Goal: Task Accomplishment & Management: Manage account settings

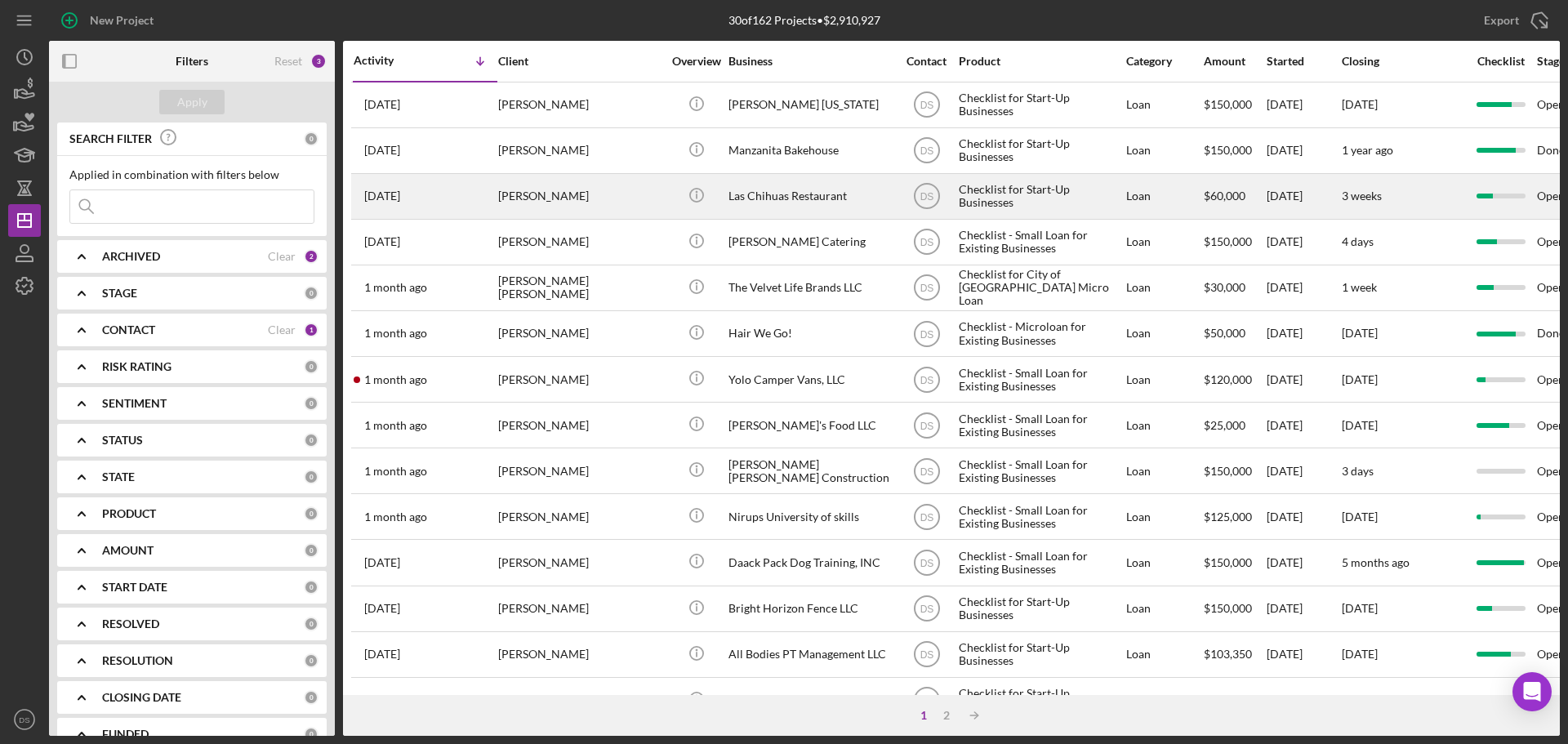
click at [782, 197] on div "Las Chihuas Restaurant" at bounding box center [810, 197] width 163 height 44
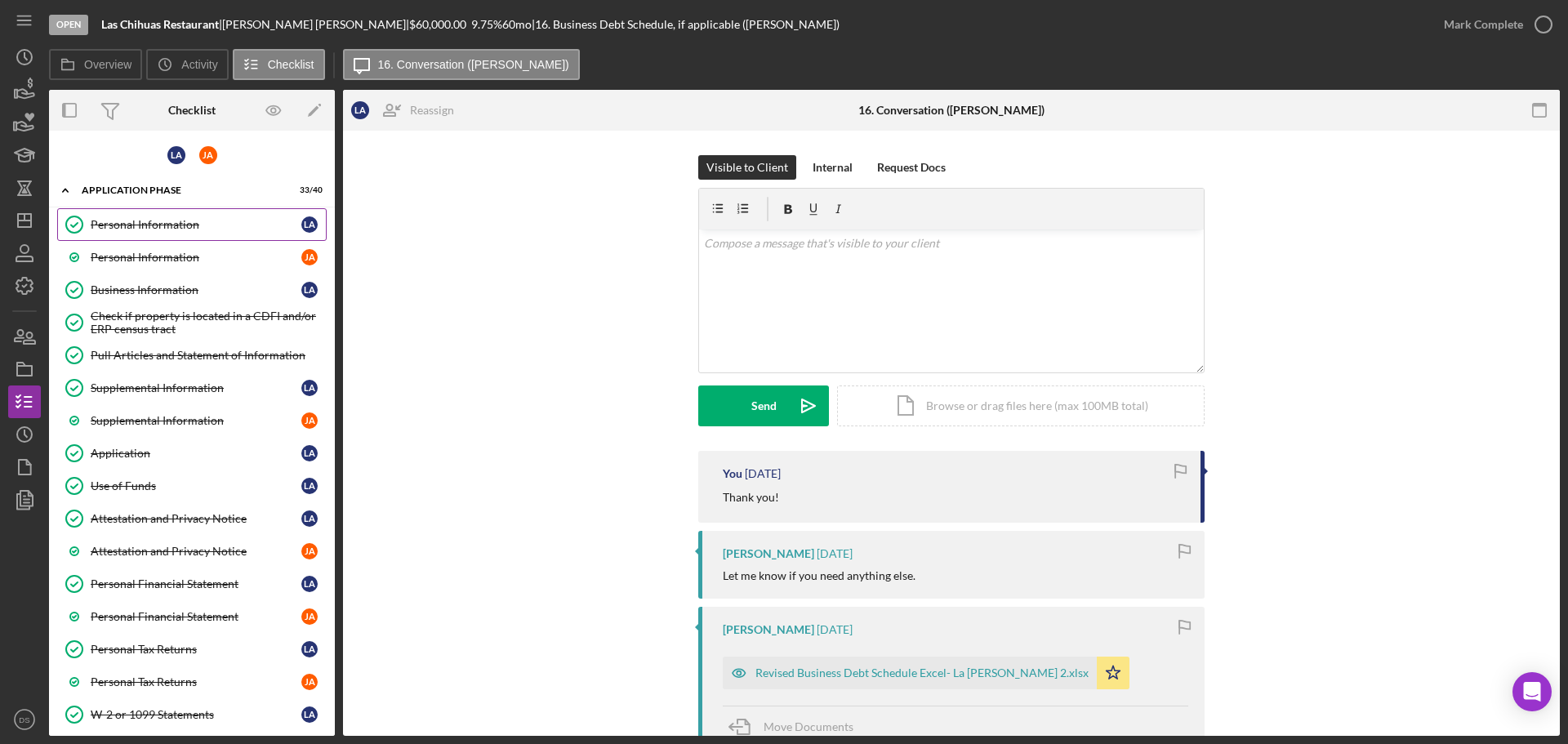
click at [178, 222] on div "Personal Information" at bounding box center [196, 224] width 211 height 13
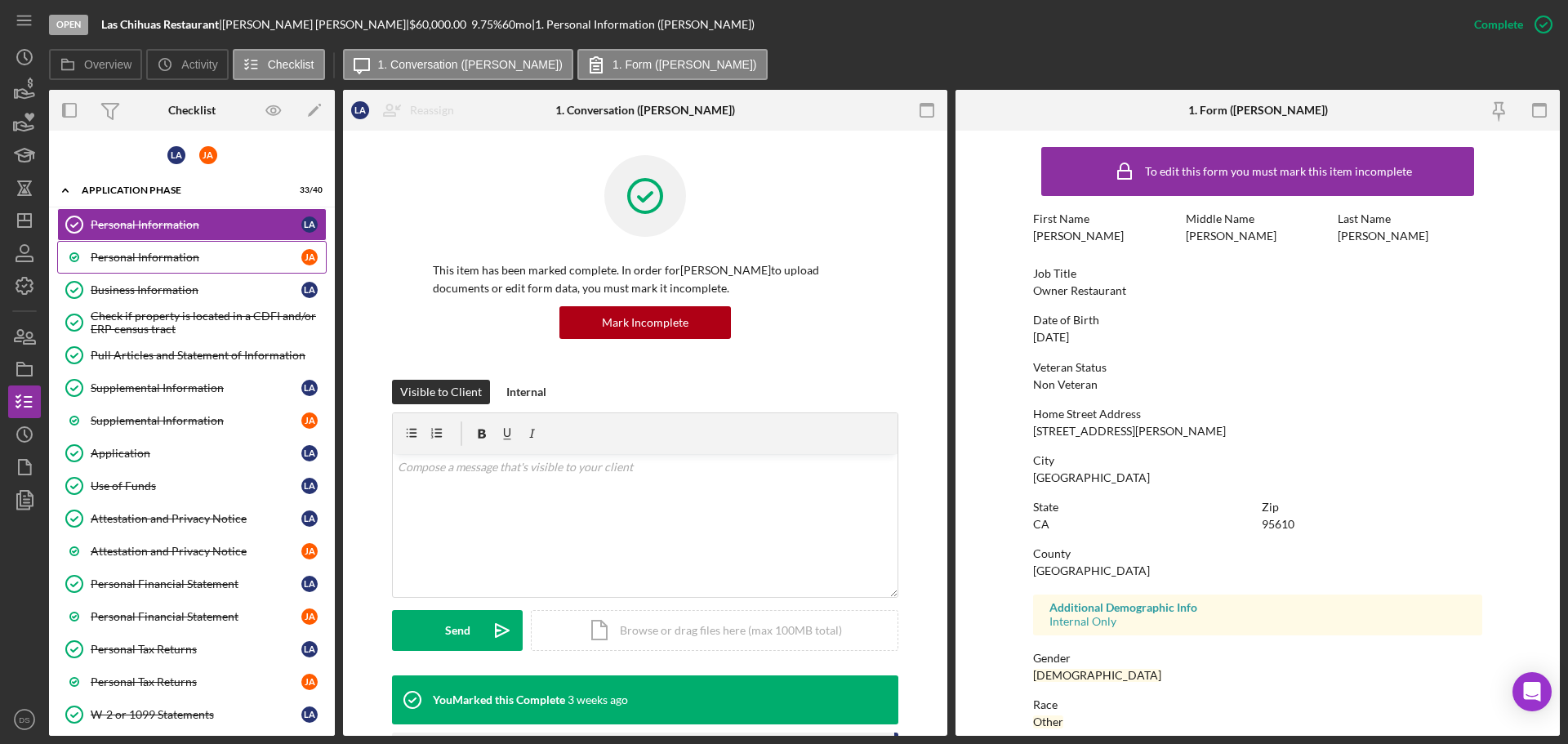
click at [175, 246] on link "Personal Information [PERSON_NAME]" at bounding box center [191, 257] width 270 height 33
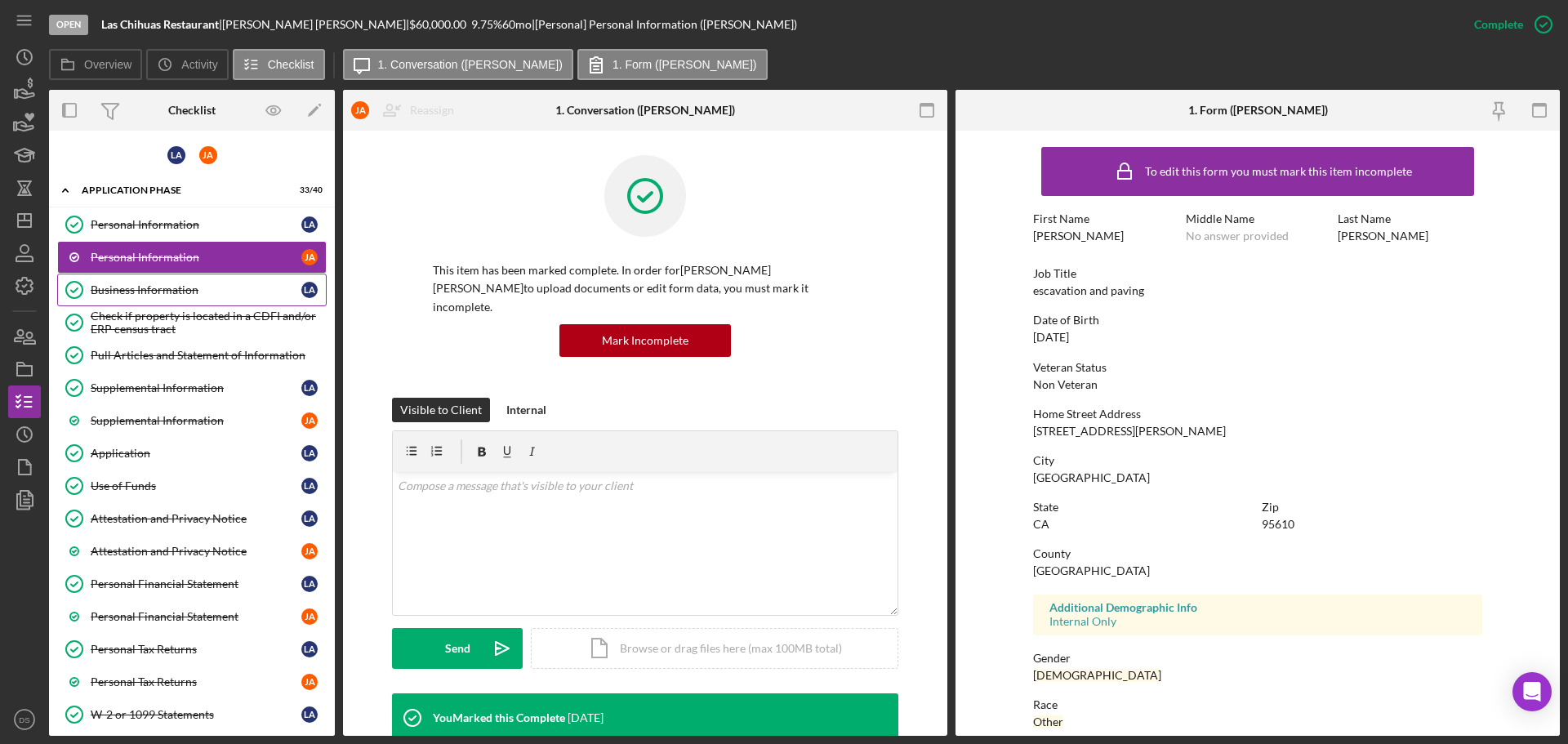
click at [200, 276] on link "Business Information Business Information L A" at bounding box center [191, 289] width 270 height 33
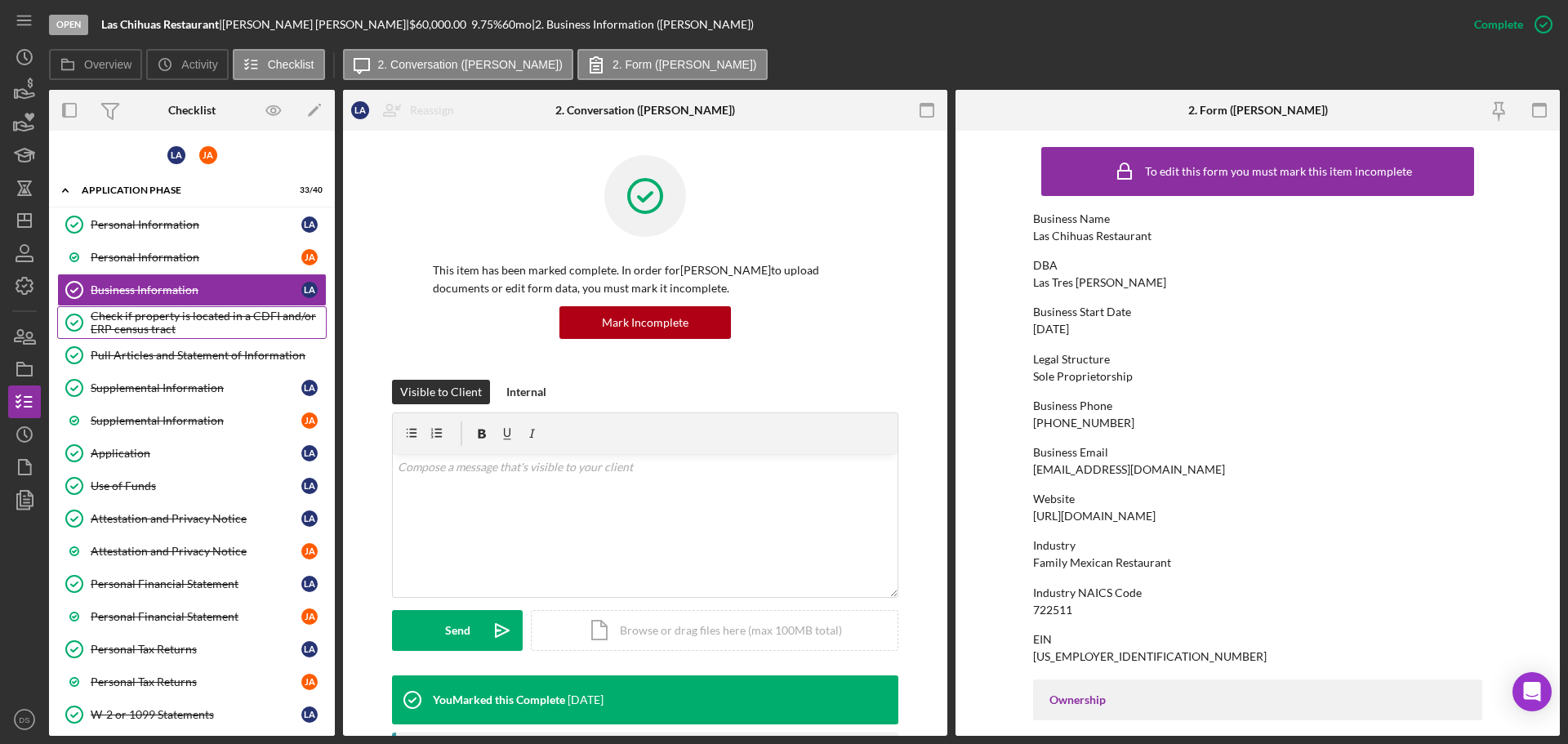
click at [204, 310] on div "Check if property is located in a CDFI and/or ERP census tract" at bounding box center [208, 322] width 235 height 26
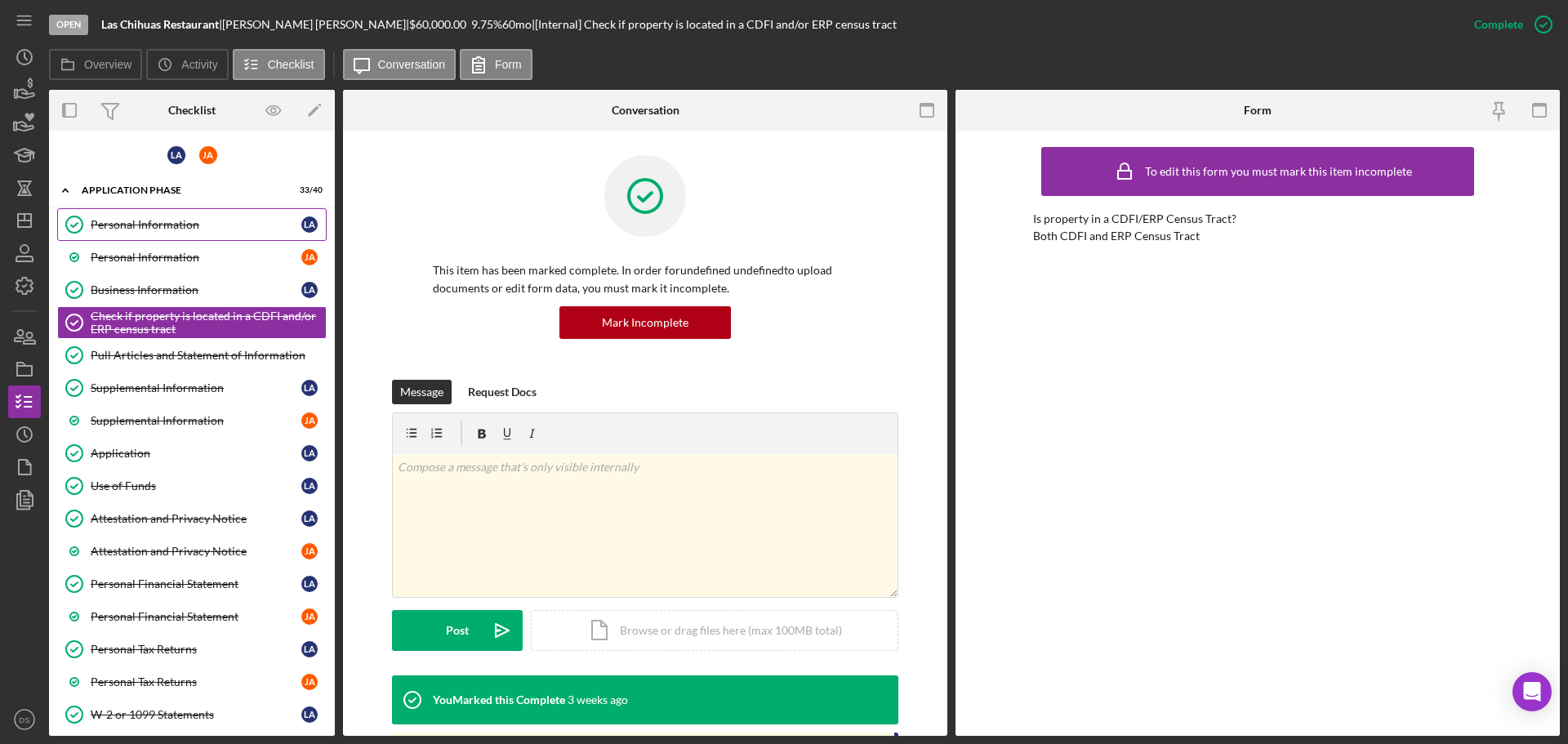
click at [212, 230] on div "Personal Information" at bounding box center [196, 224] width 211 height 13
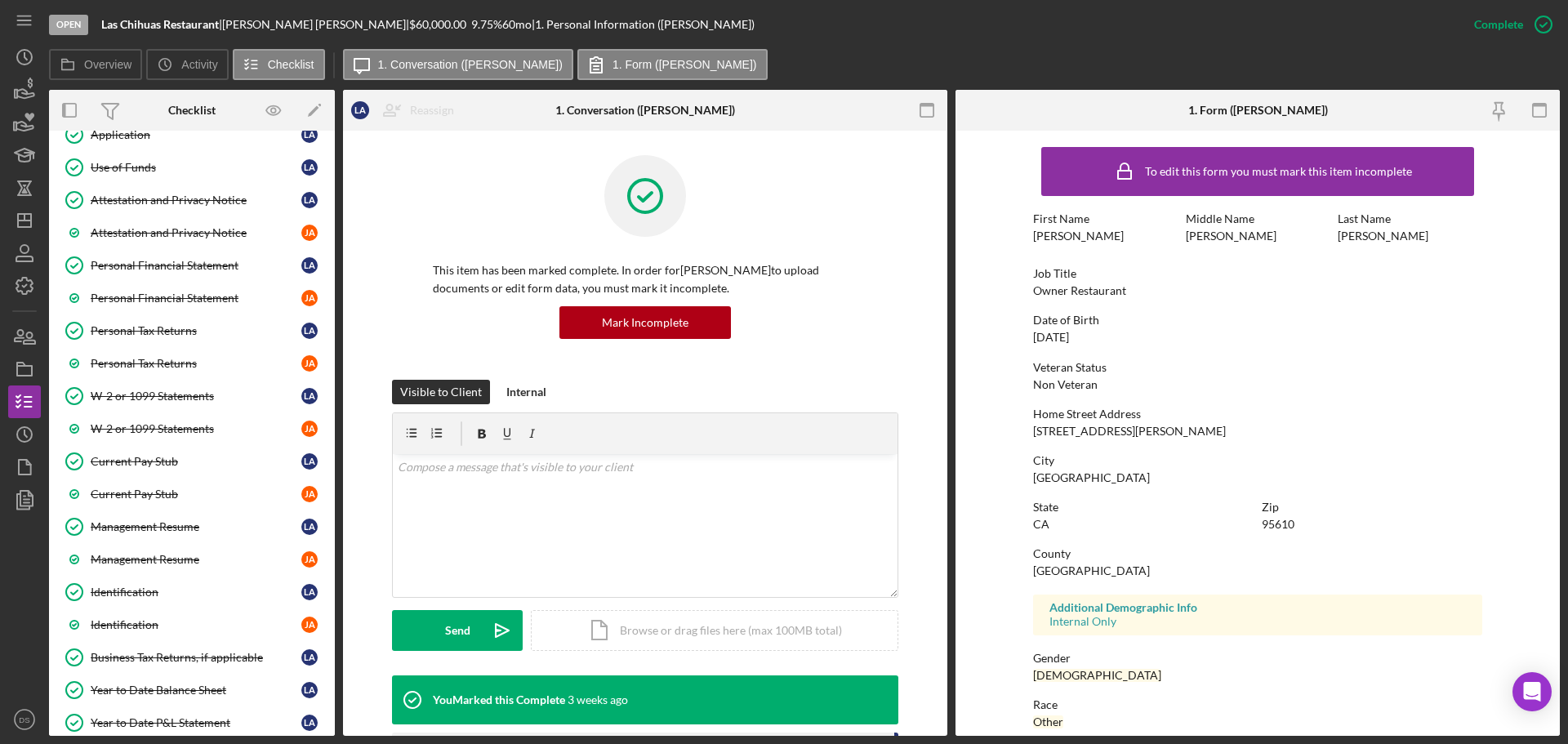
scroll to position [326, 0]
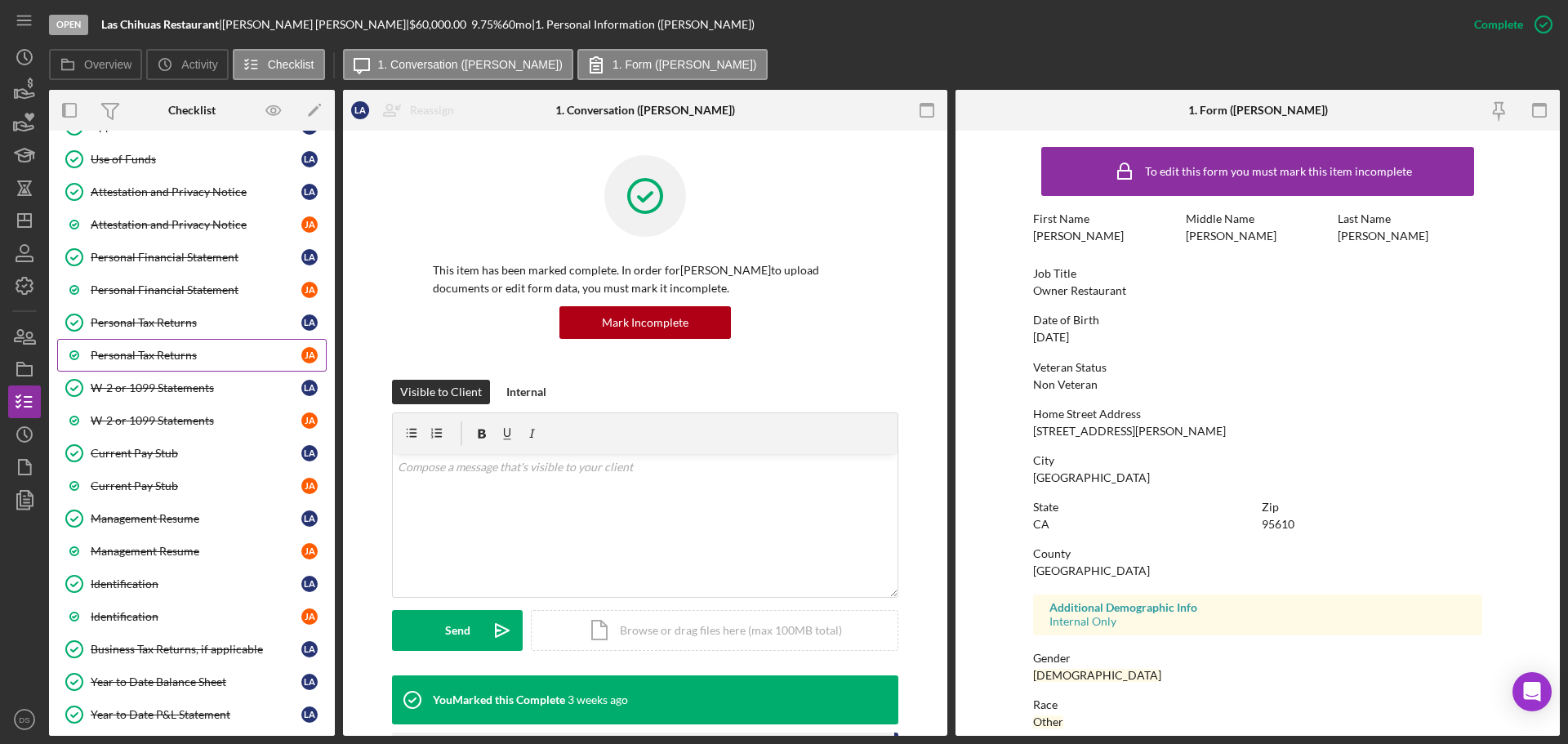
click at [164, 344] on link "Personal Tax Returns [PERSON_NAME]" at bounding box center [191, 355] width 270 height 33
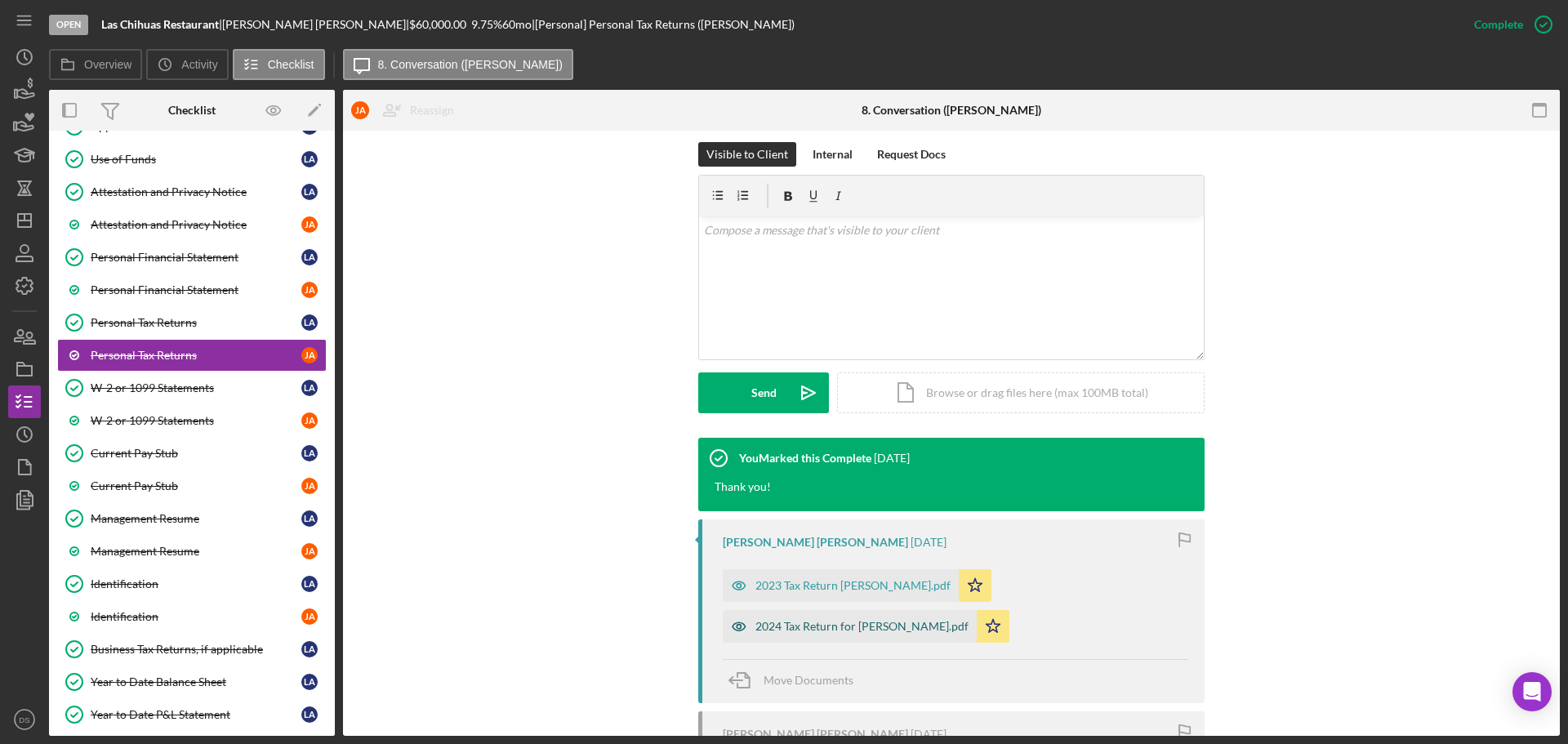
scroll to position [392, 0]
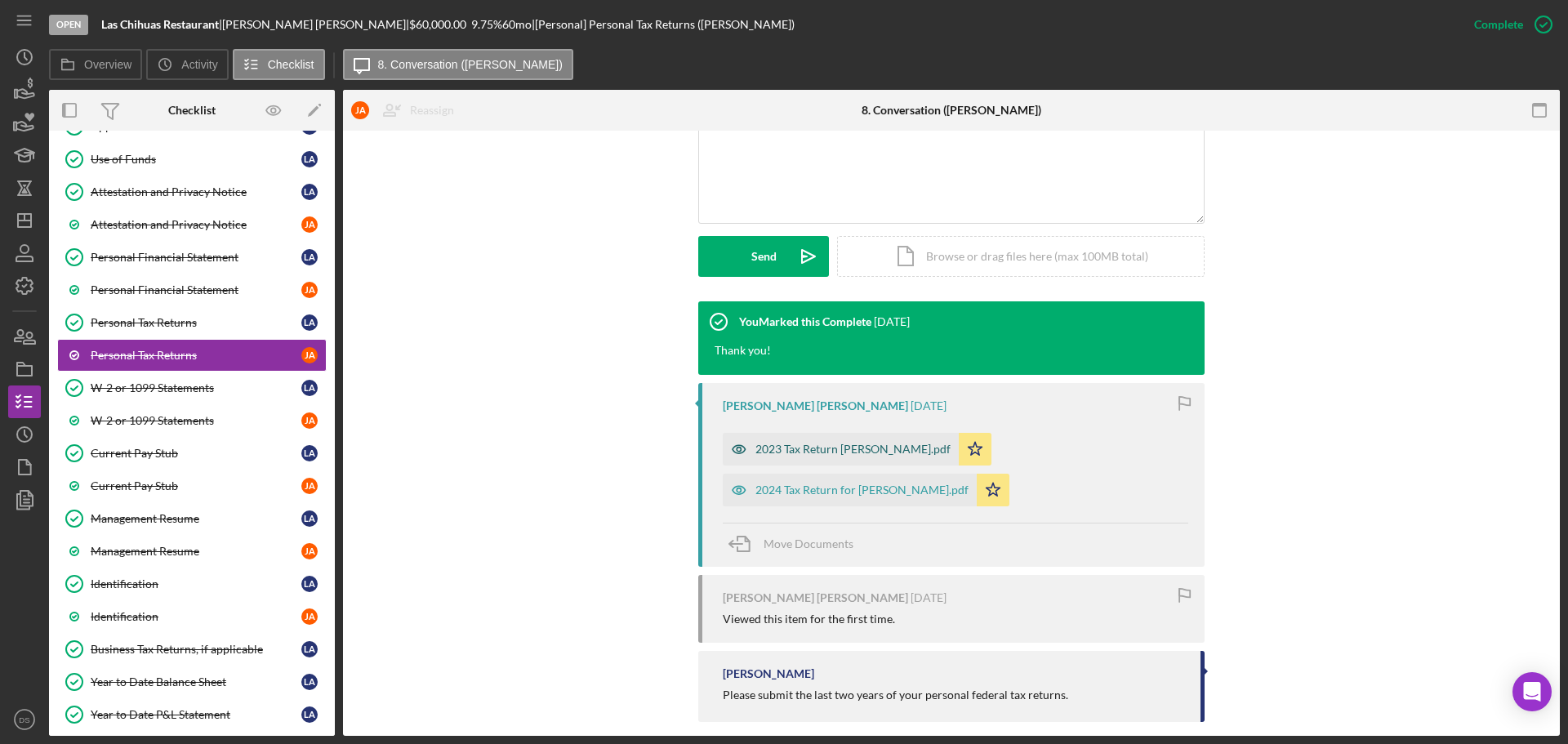
click at [814, 443] on div "2023 Tax Return [PERSON_NAME].pdf" at bounding box center [853, 449] width 195 height 13
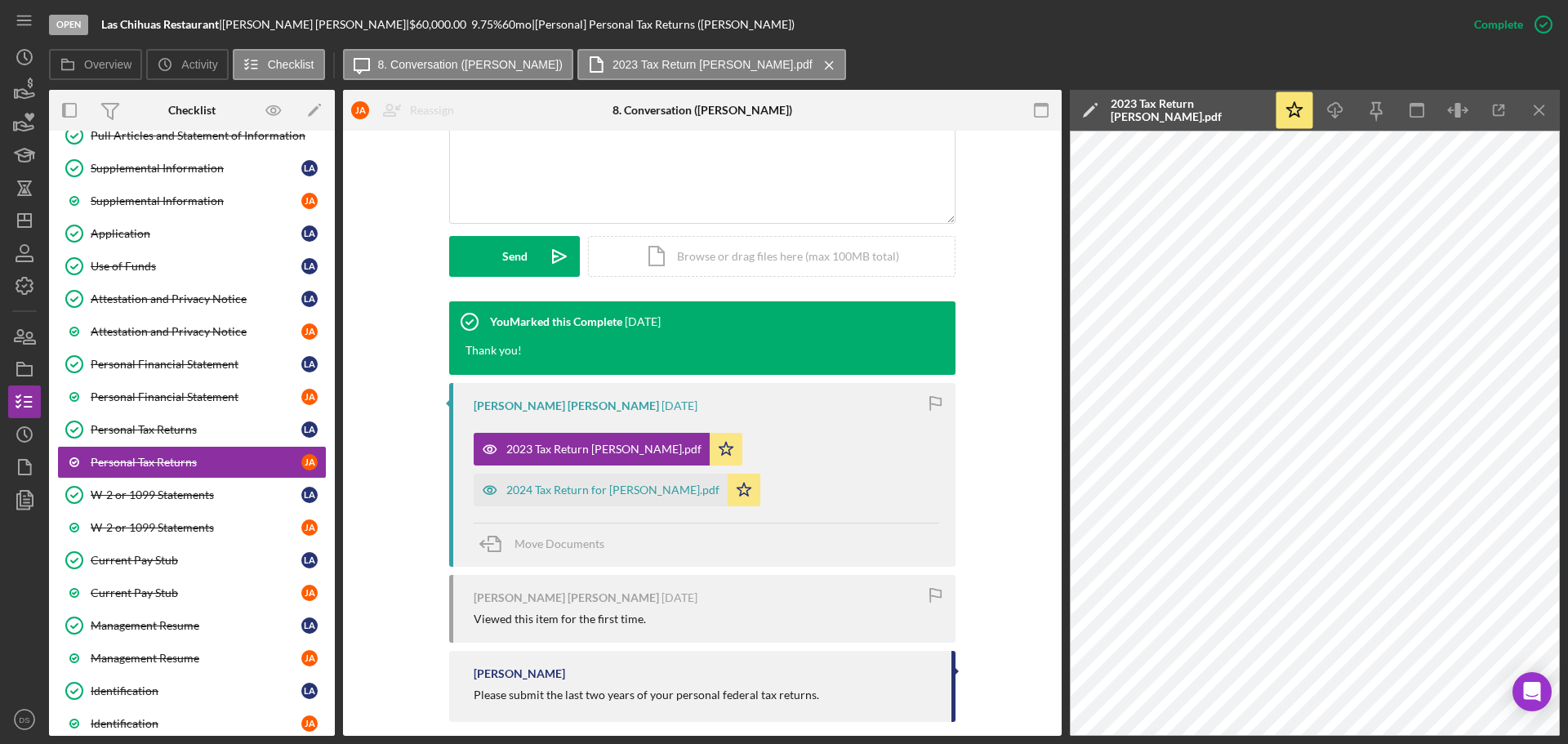
scroll to position [0, 0]
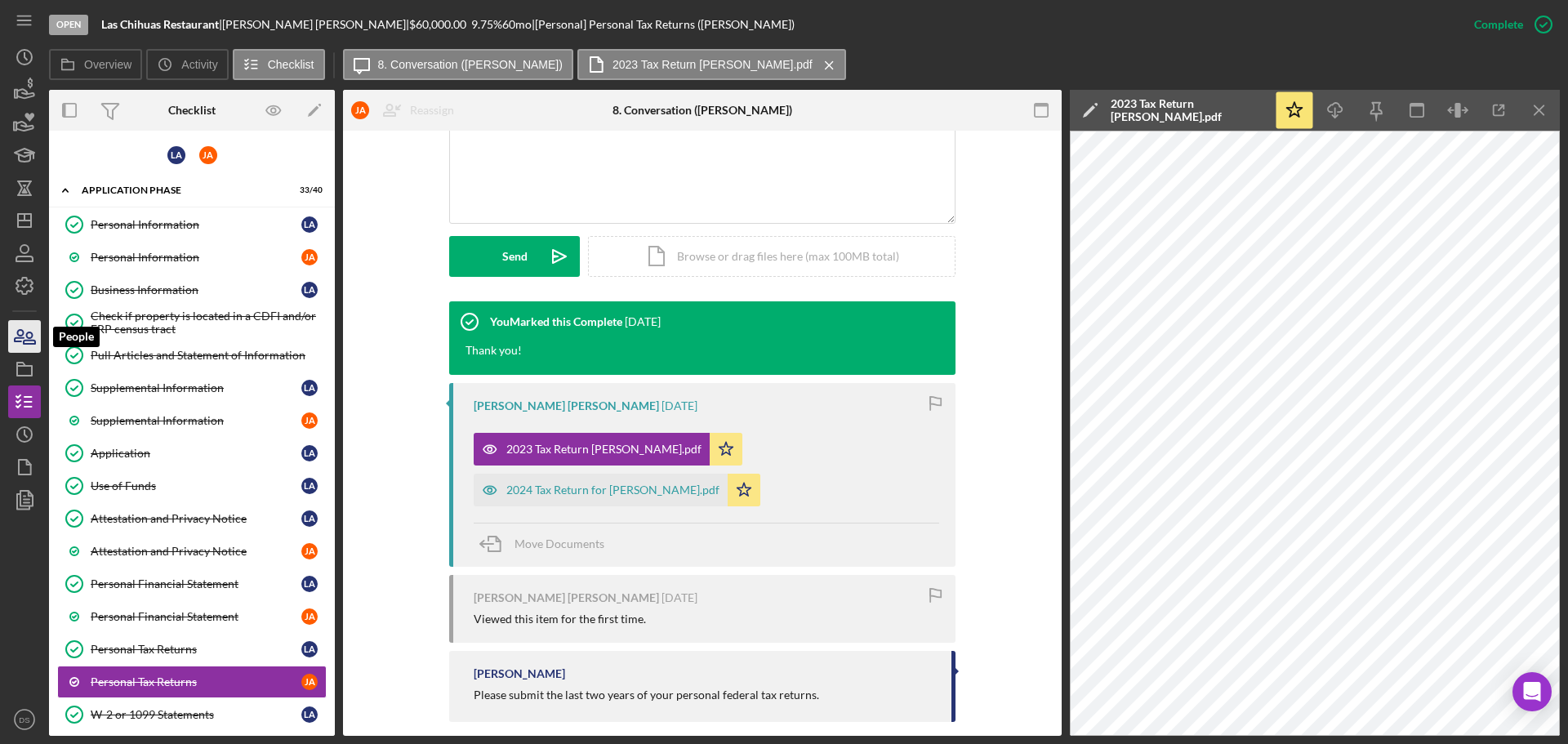
click at [30, 344] on icon "button" at bounding box center [29, 337] width 11 height 11
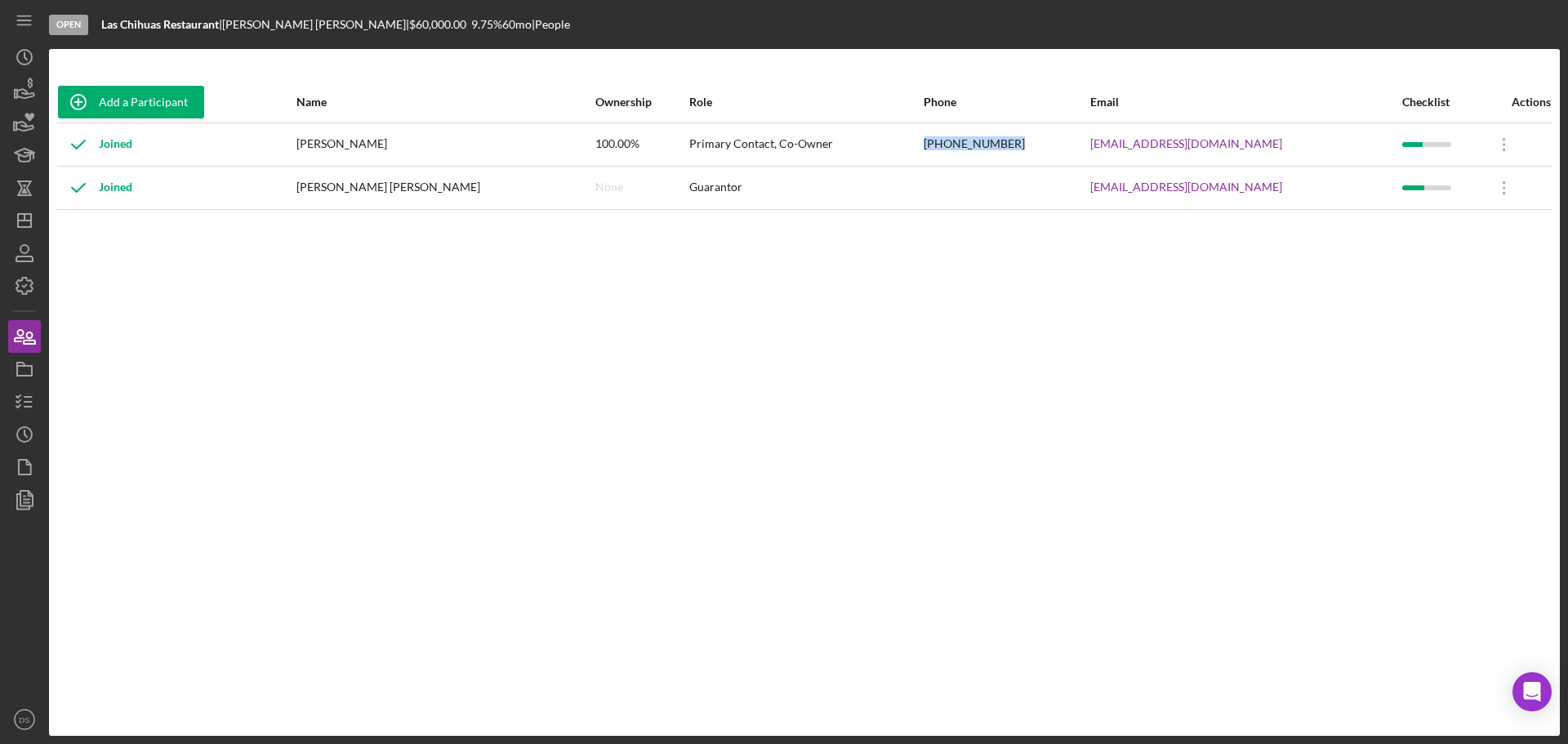
drag, startPoint x: 939, startPoint y: 153, endPoint x: 1017, endPoint y: 148, distance: 78.2
click at [1040, 145] on tr "Joined [PERSON_NAME] 100.00% Primary Contact, Co-Owner [PHONE_NUMBER] [EMAIL_AD…" at bounding box center [804, 144] width 1494 height 44
copy tr "[PHONE_NUMBER]"
